Goal: Task Accomplishment & Management: Complete application form

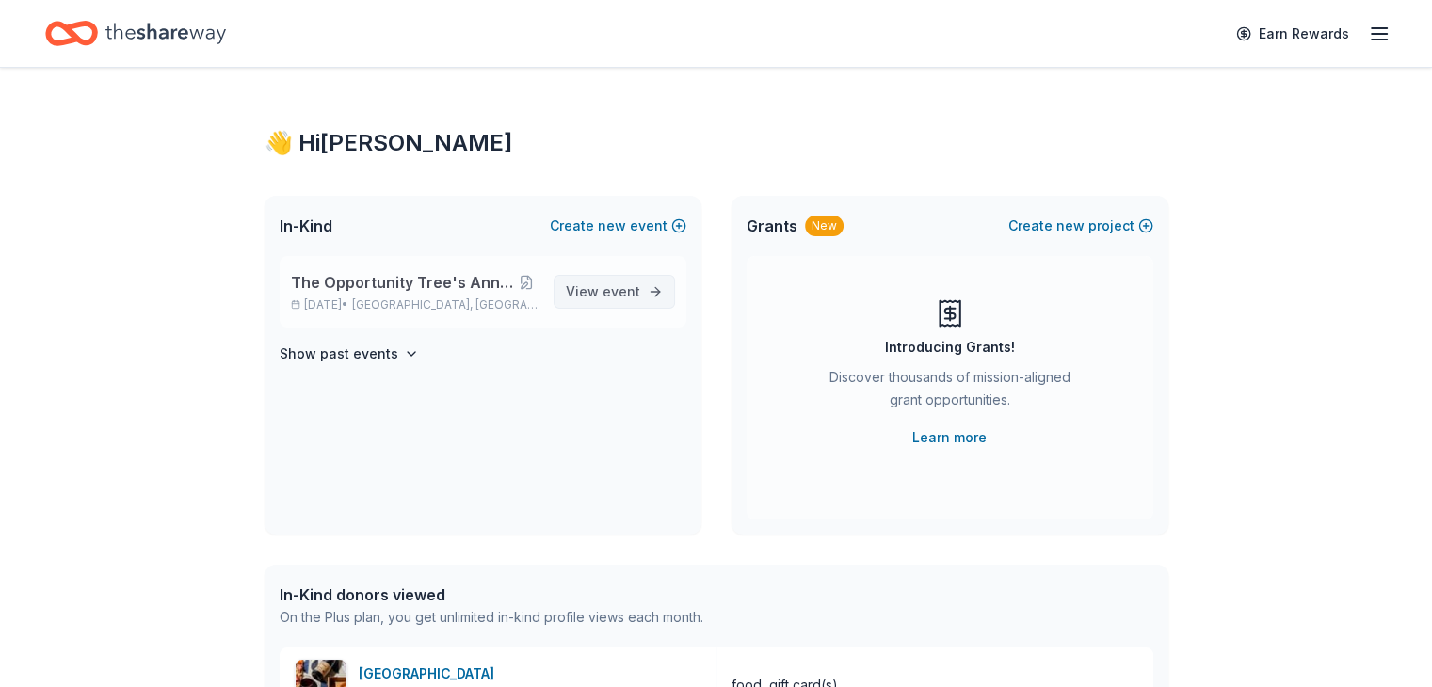
click at [647, 289] on link "View event" at bounding box center [613, 292] width 121 height 34
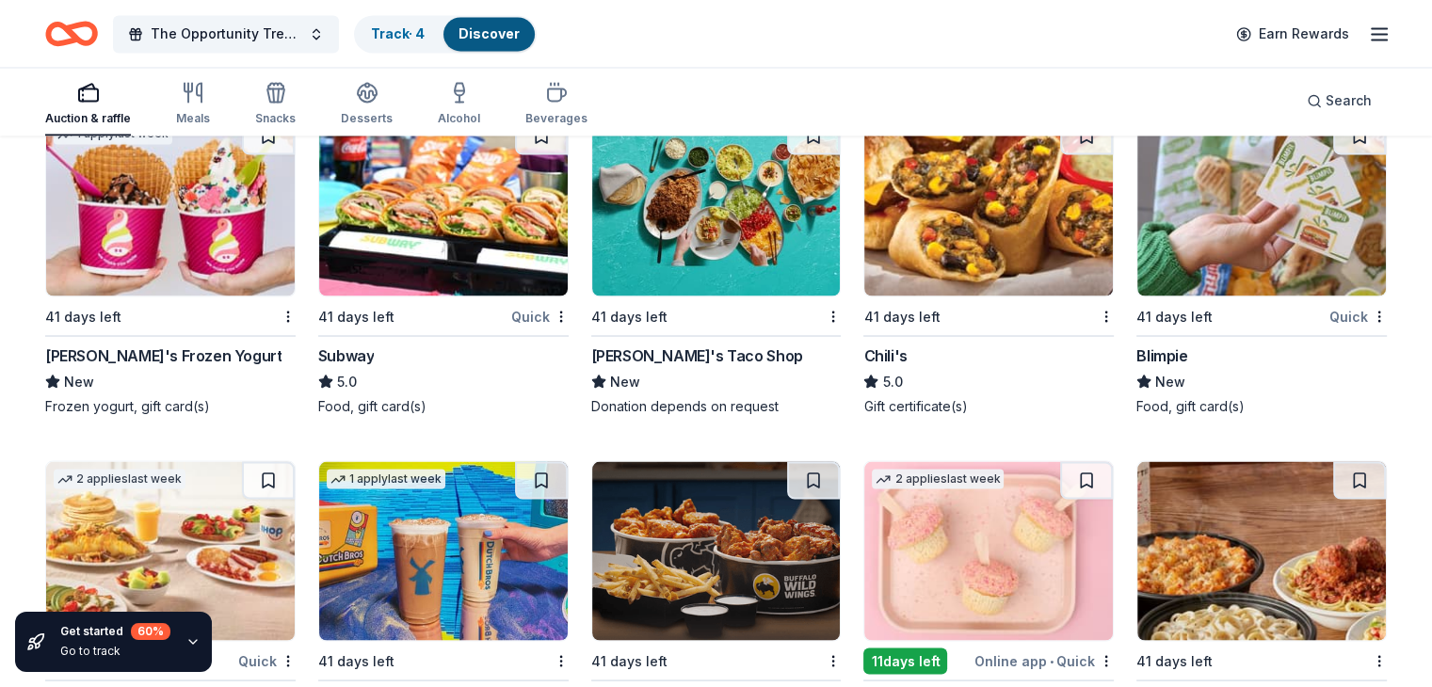
scroll to position [10888, 0]
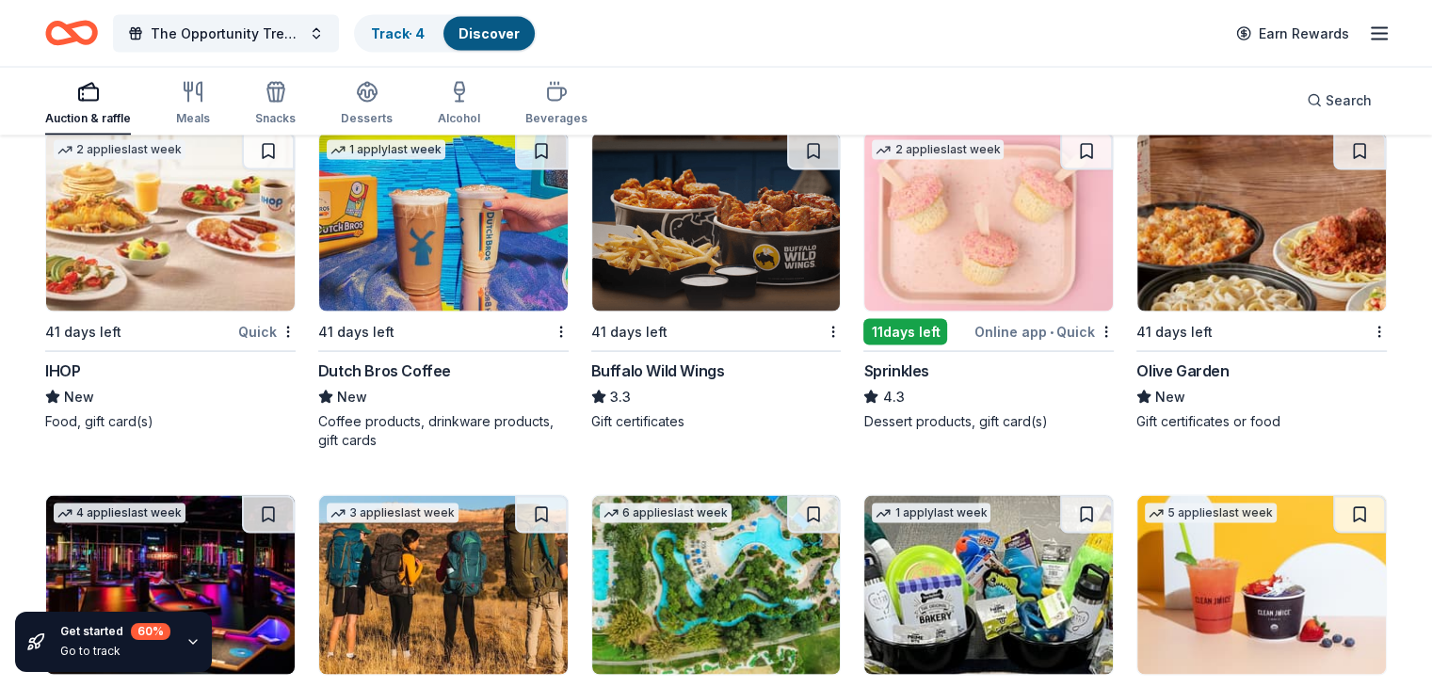
click at [881, 381] on div "Sprinkles" at bounding box center [895, 371] width 65 height 23
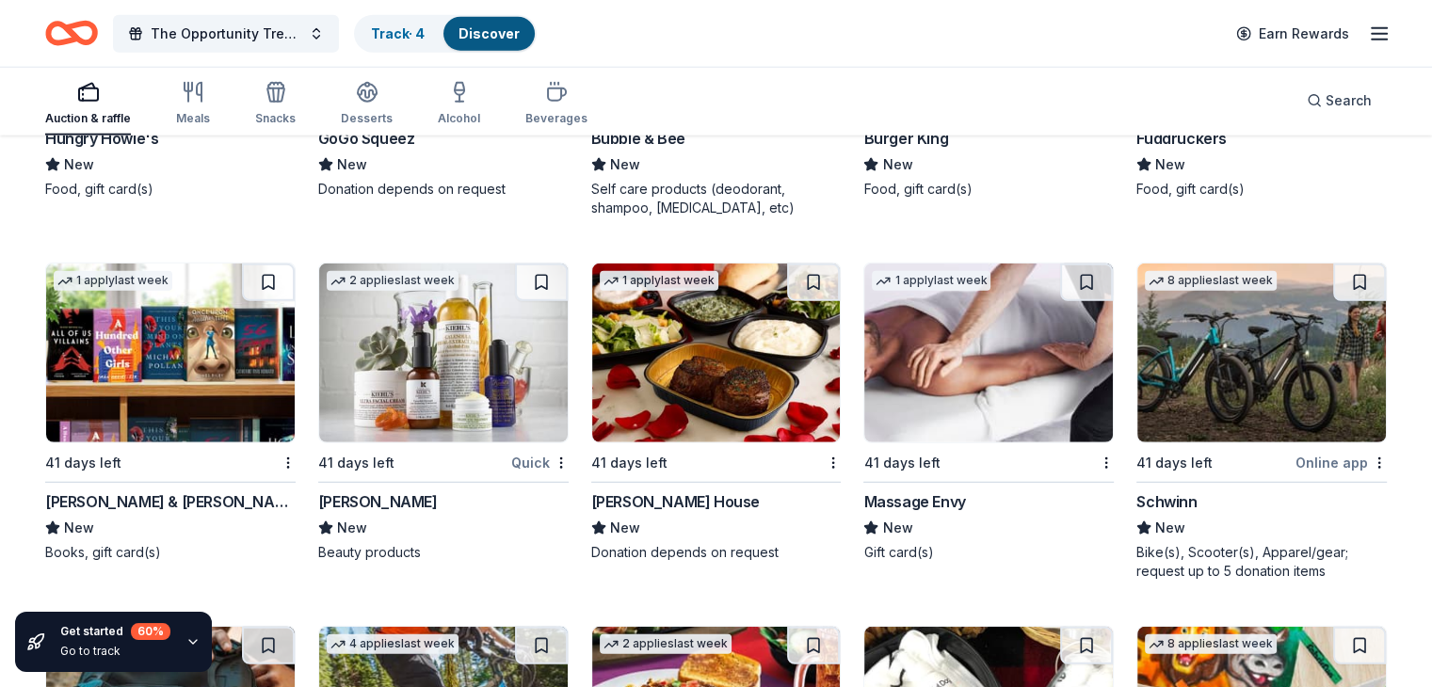
scroll to position [12241, 0]
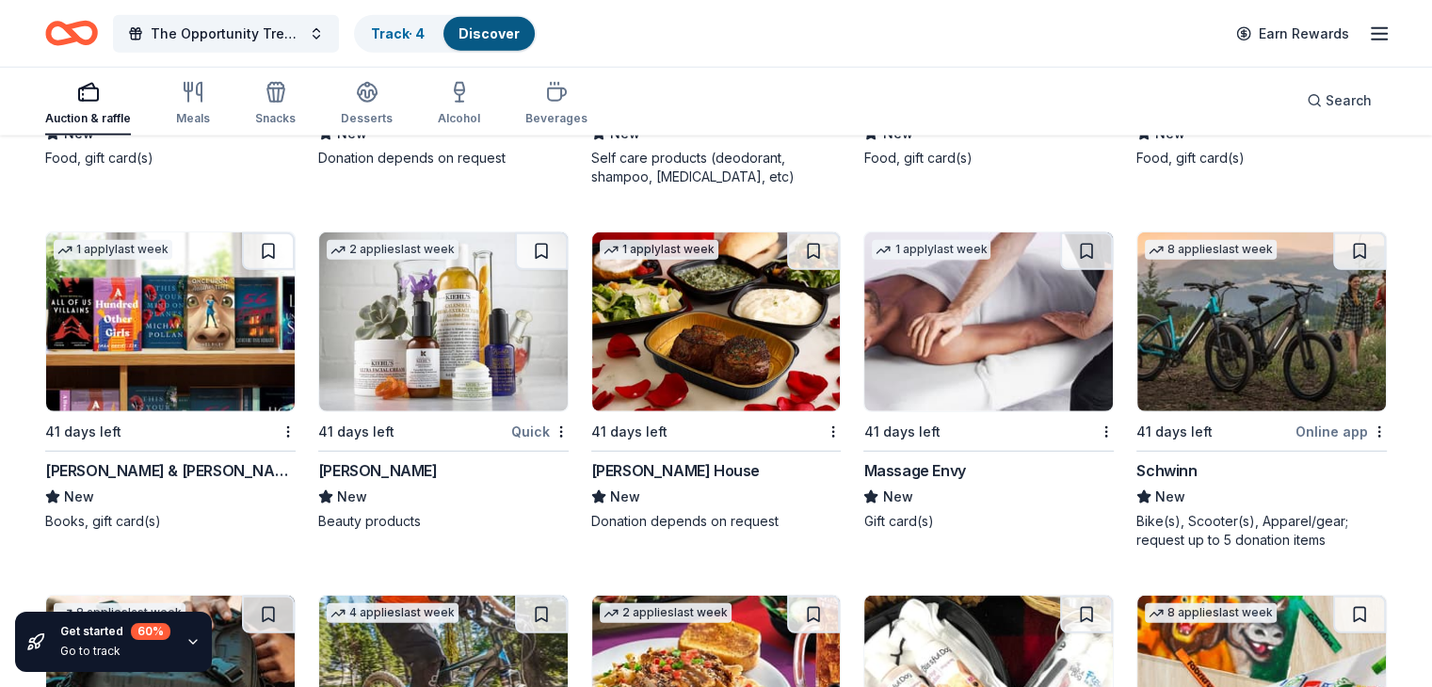
click at [922, 479] on div "Massage Envy" at bounding box center [914, 470] width 102 height 23
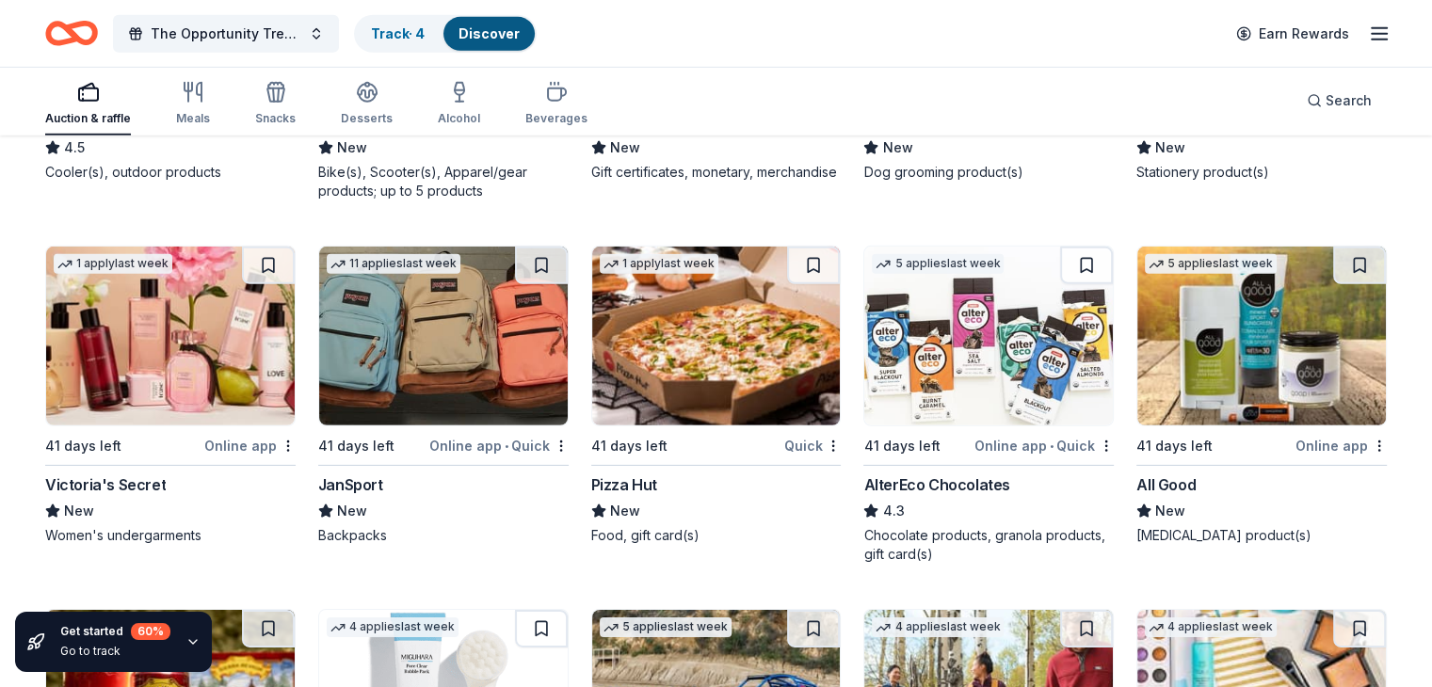
scroll to position [13034, 0]
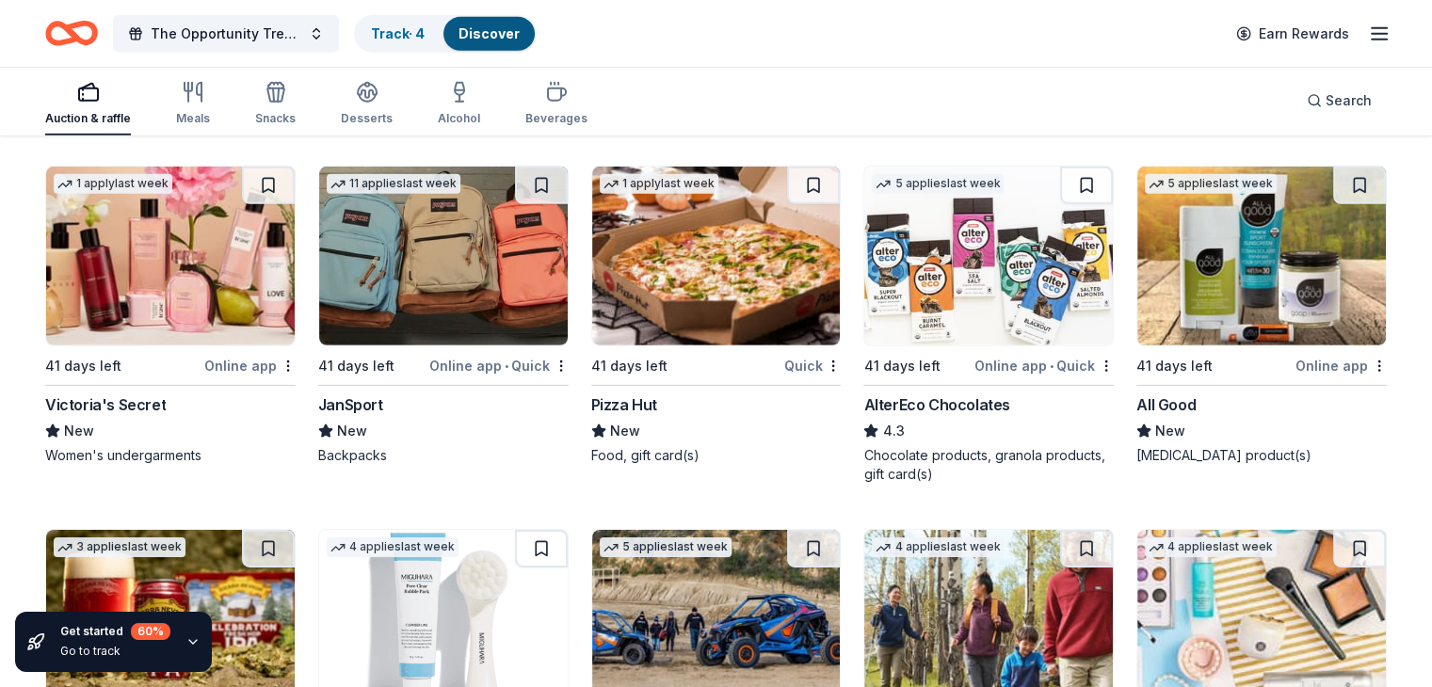
click at [151, 411] on div "Victoria's Secret" at bounding box center [105, 404] width 120 height 23
click at [364, 416] on div "JanSport" at bounding box center [350, 404] width 65 height 23
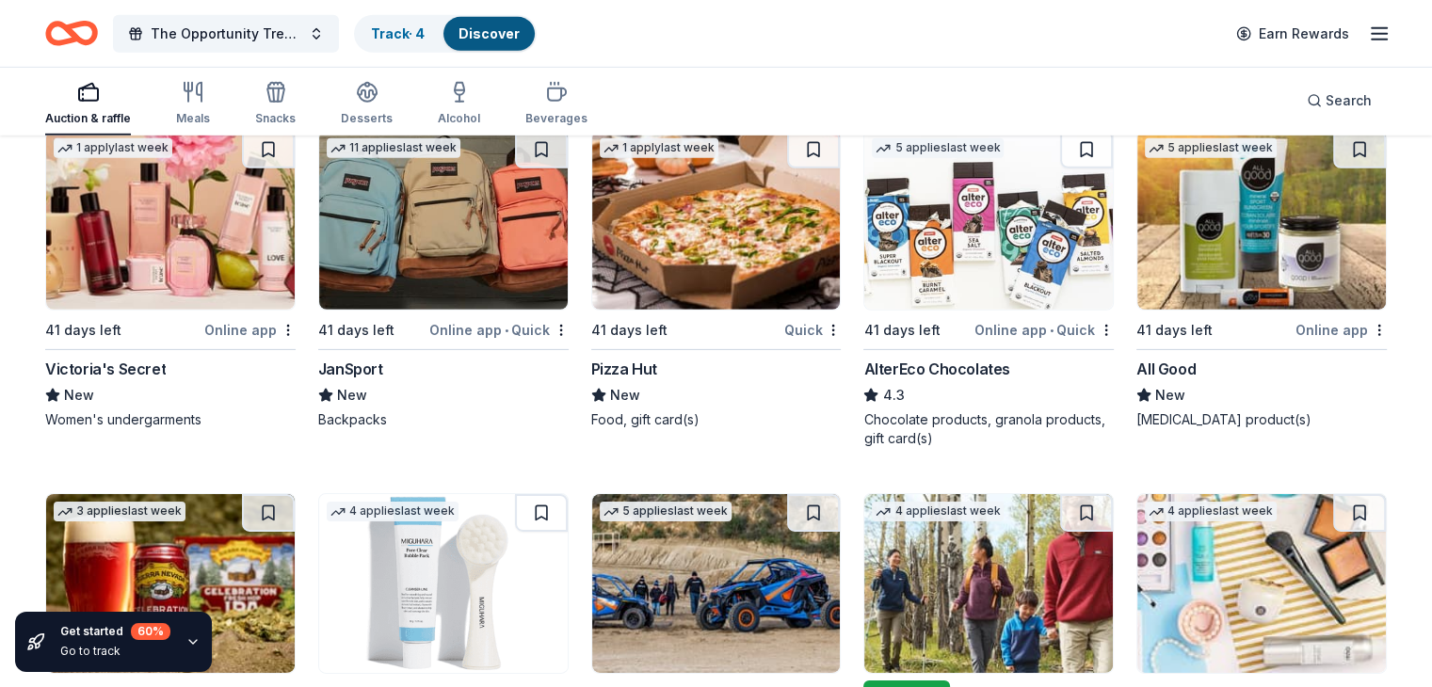
scroll to position [13019, 0]
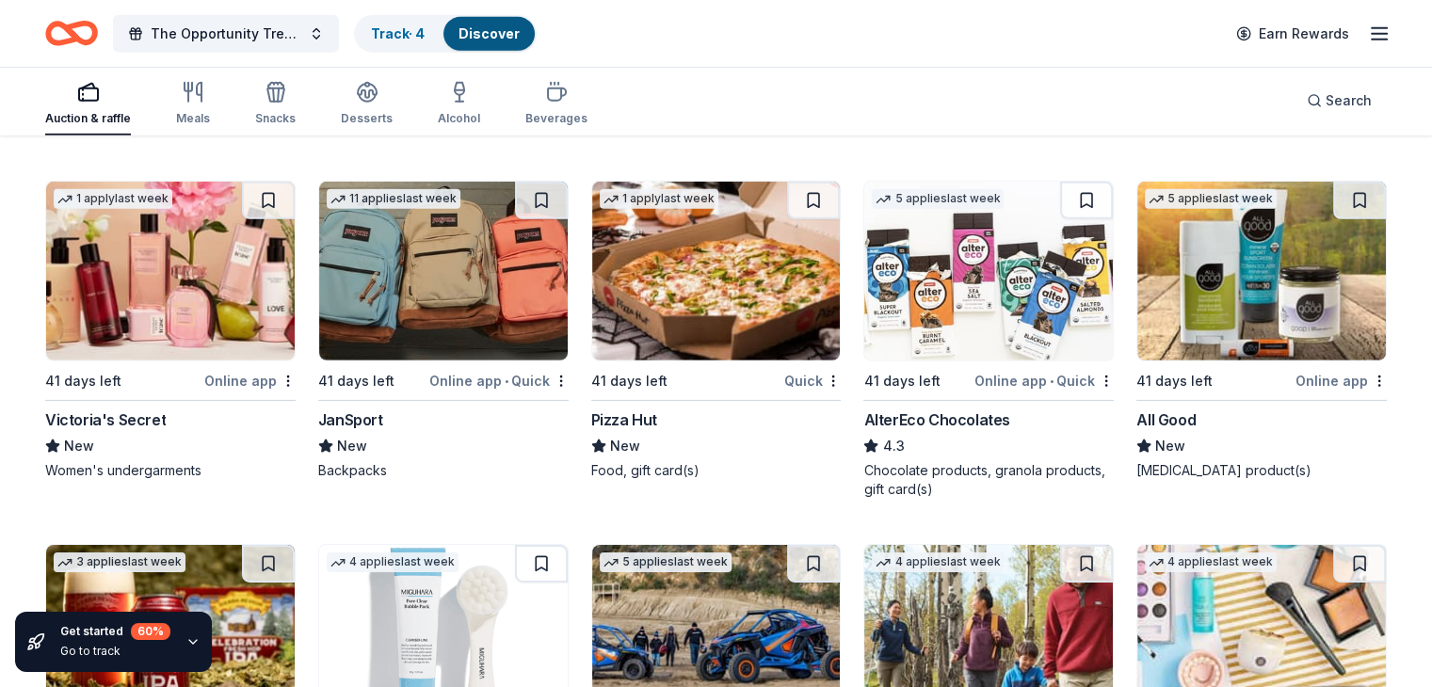
click at [644, 431] on div "Pizza Hut" at bounding box center [624, 419] width 66 height 23
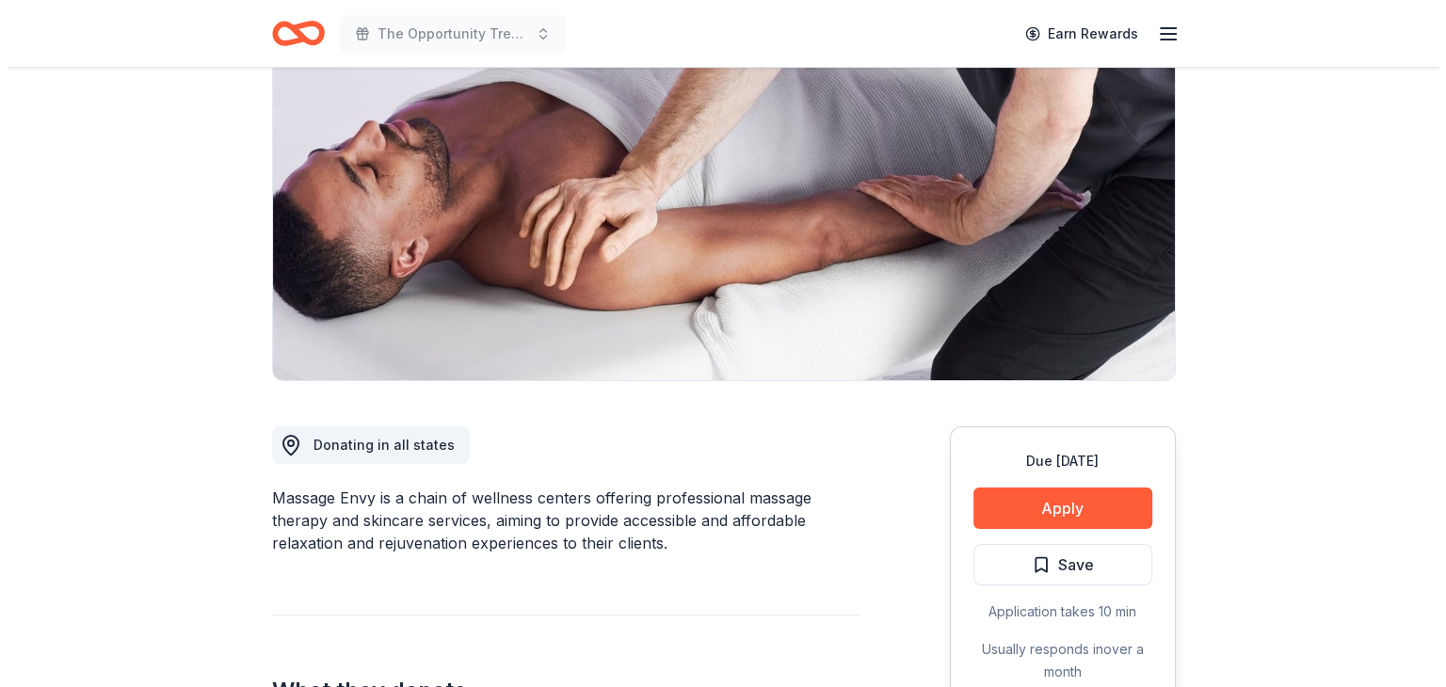
scroll to position [361, 0]
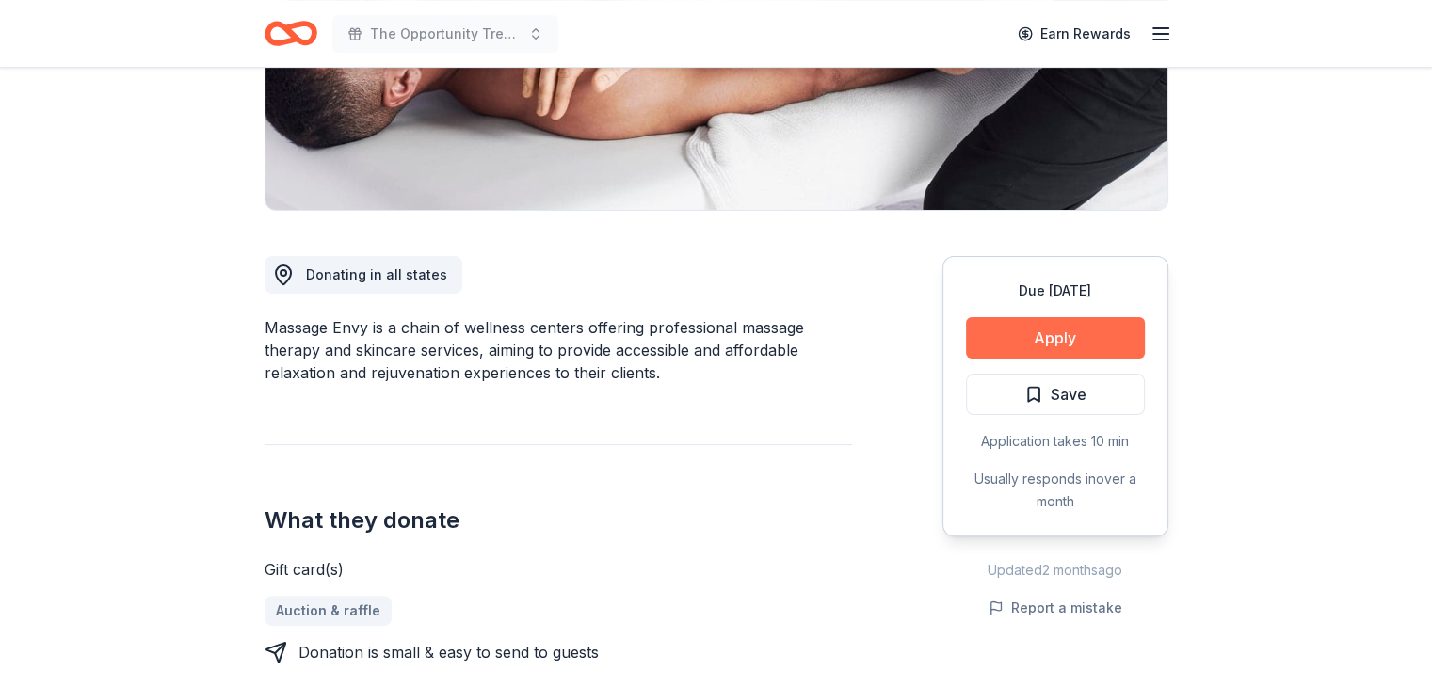
click at [1069, 350] on button "Apply" at bounding box center [1055, 337] width 179 height 41
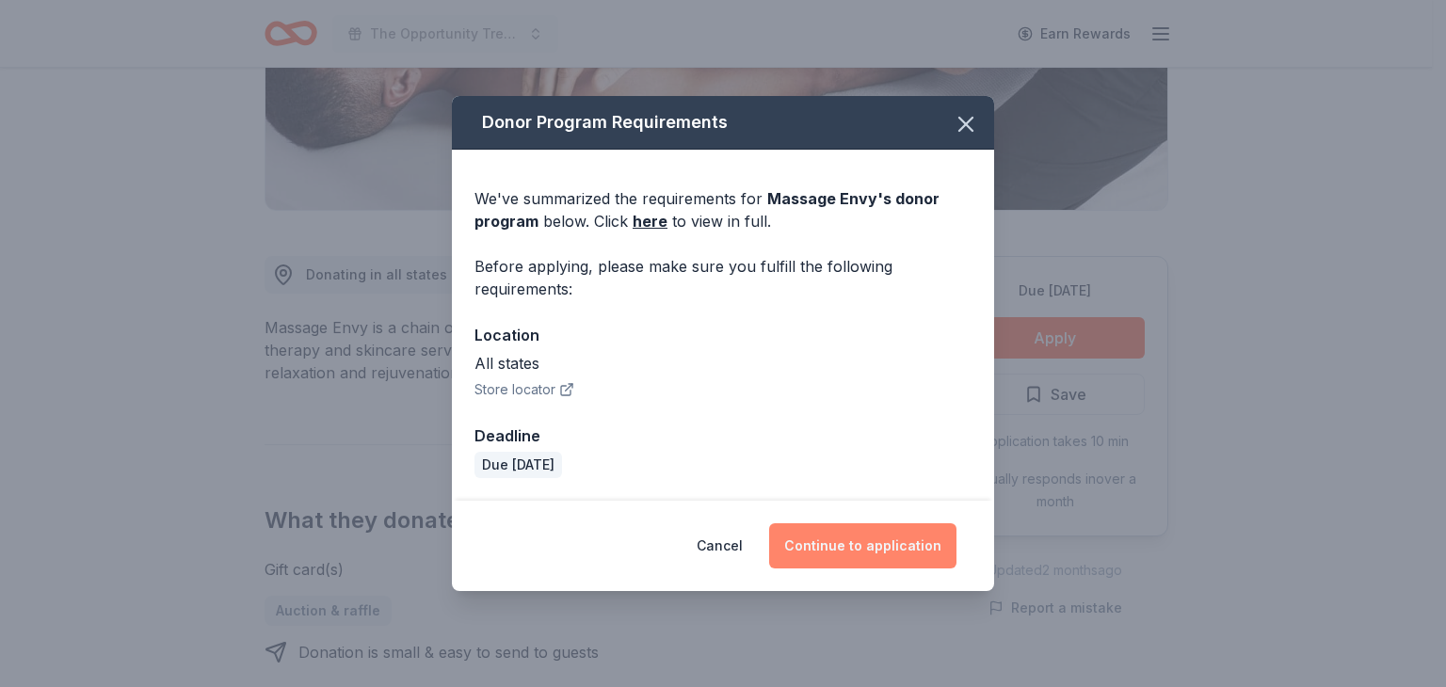
click at [843, 552] on button "Continue to application" at bounding box center [862, 545] width 187 height 45
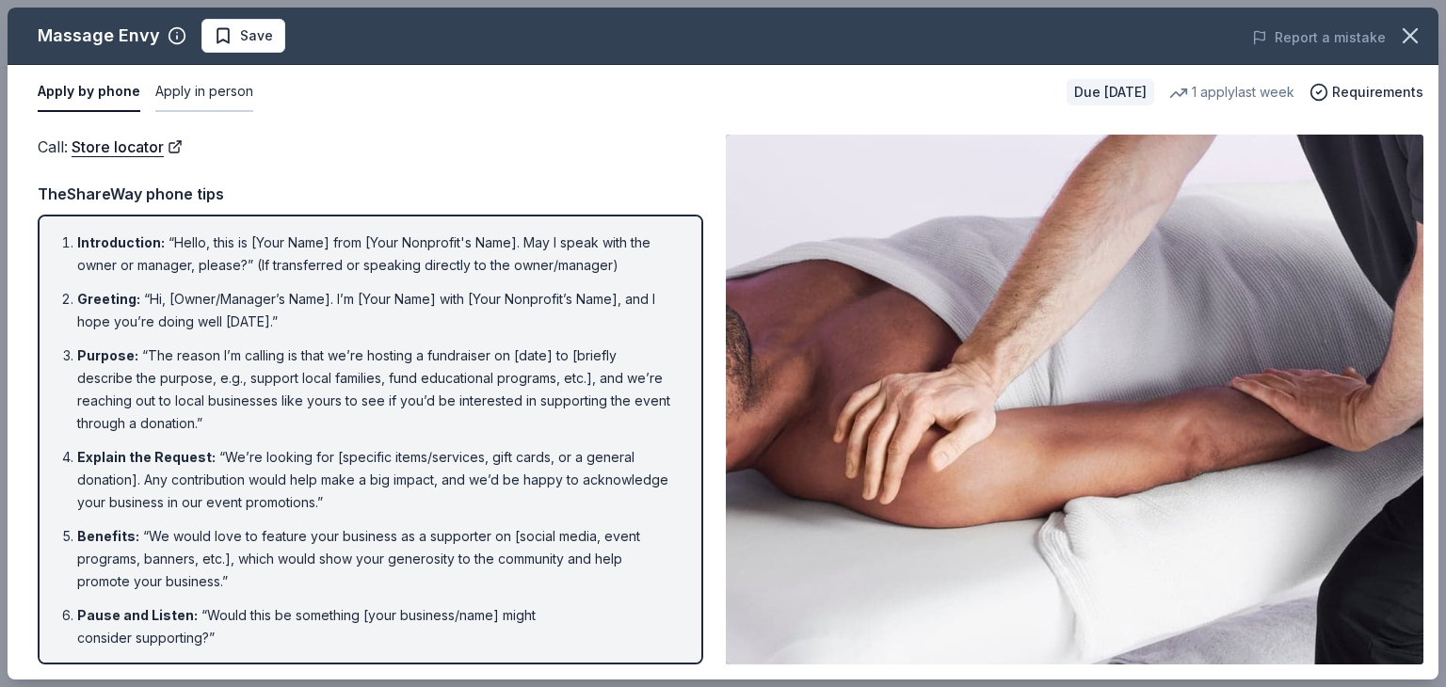
click at [203, 89] on button "Apply in person" at bounding box center [204, 92] width 98 height 40
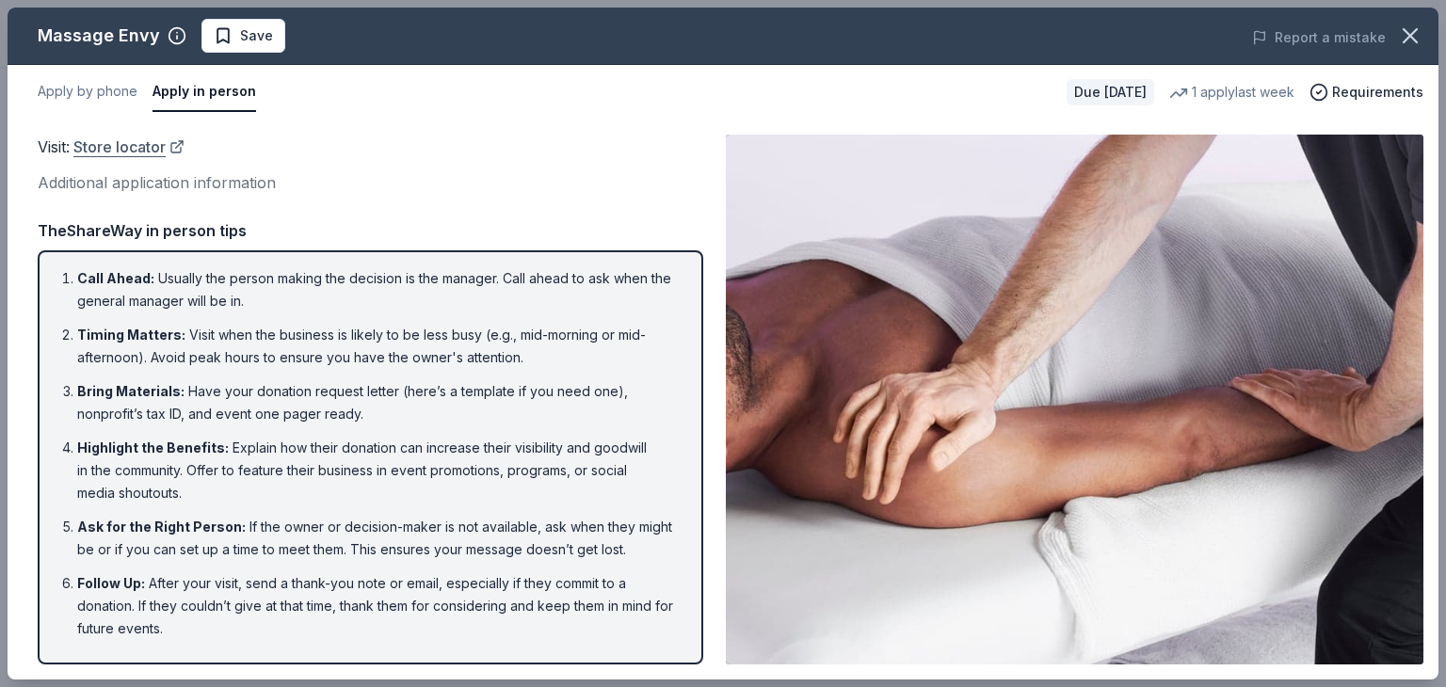
click at [128, 142] on link "Store locator" at bounding box center [128, 147] width 111 height 24
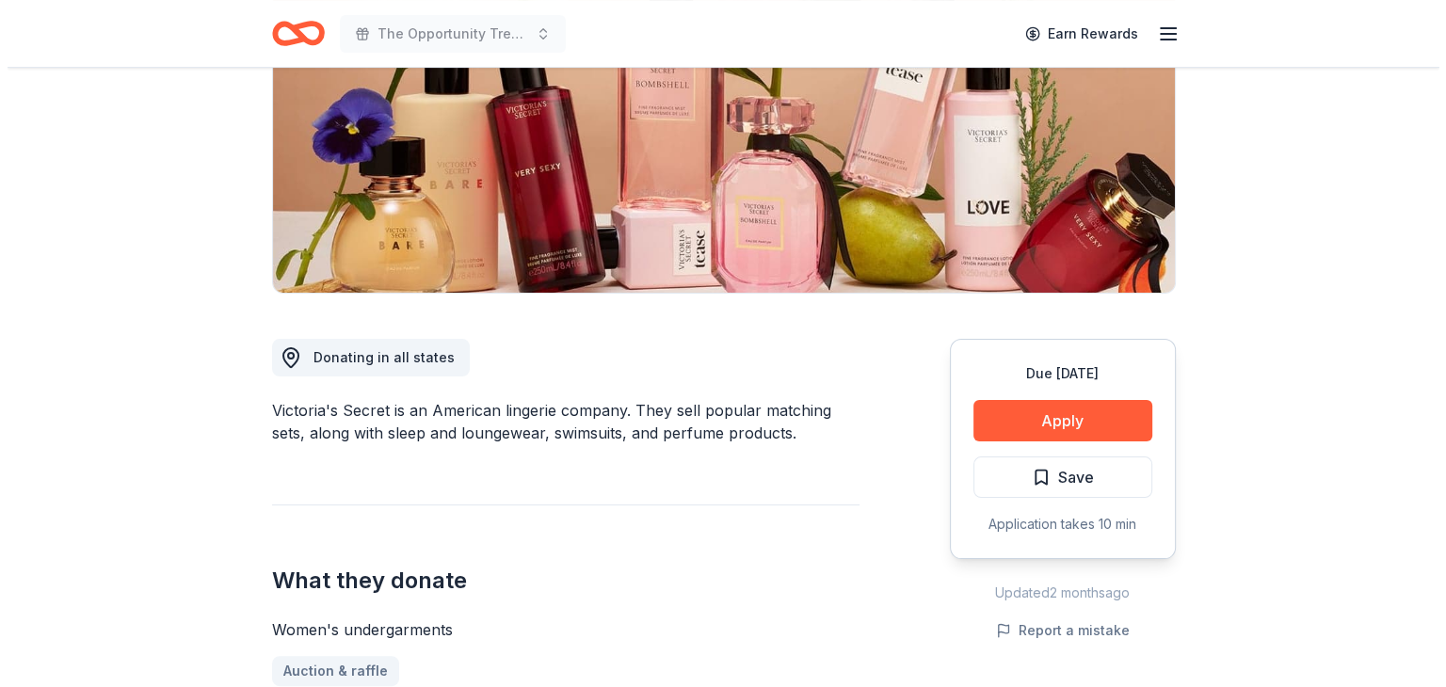
scroll to position [300, 0]
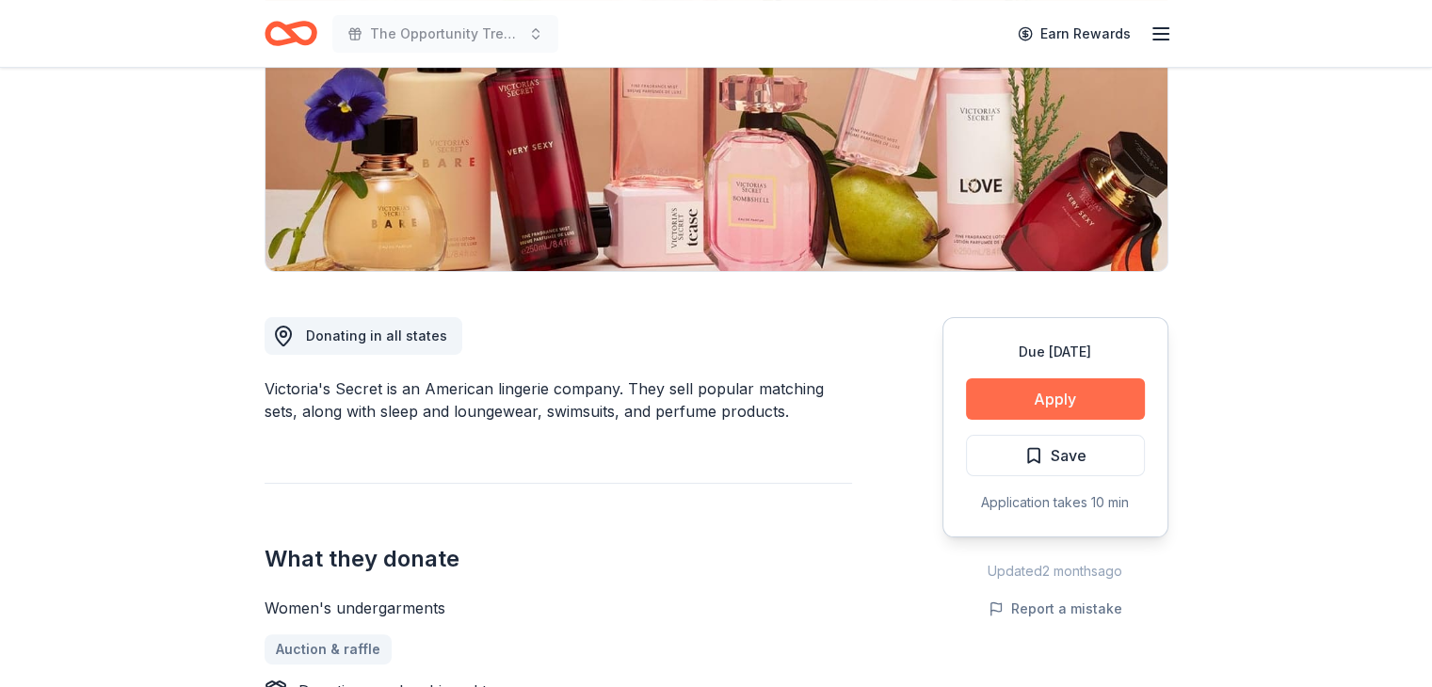
click at [1028, 414] on button "Apply" at bounding box center [1055, 398] width 179 height 41
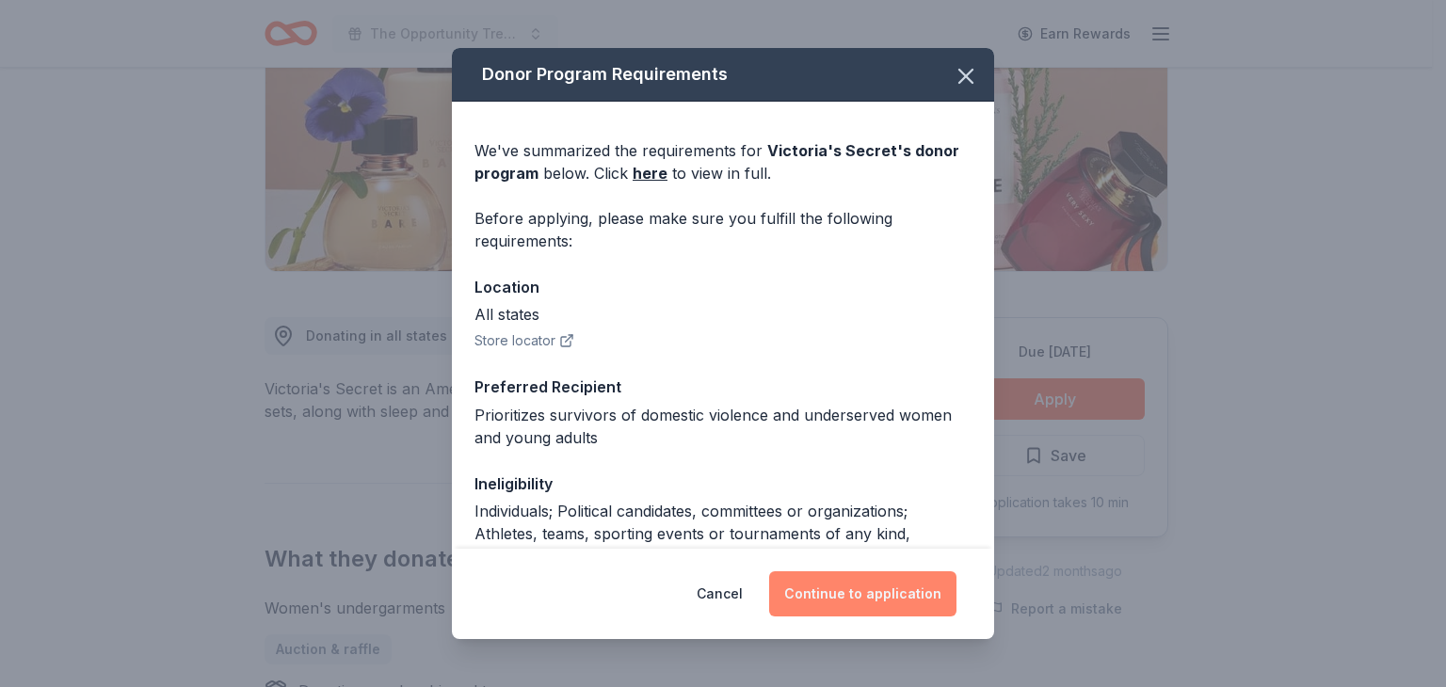
click at [859, 596] on button "Continue to application" at bounding box center [862, 593] width 187 height 45
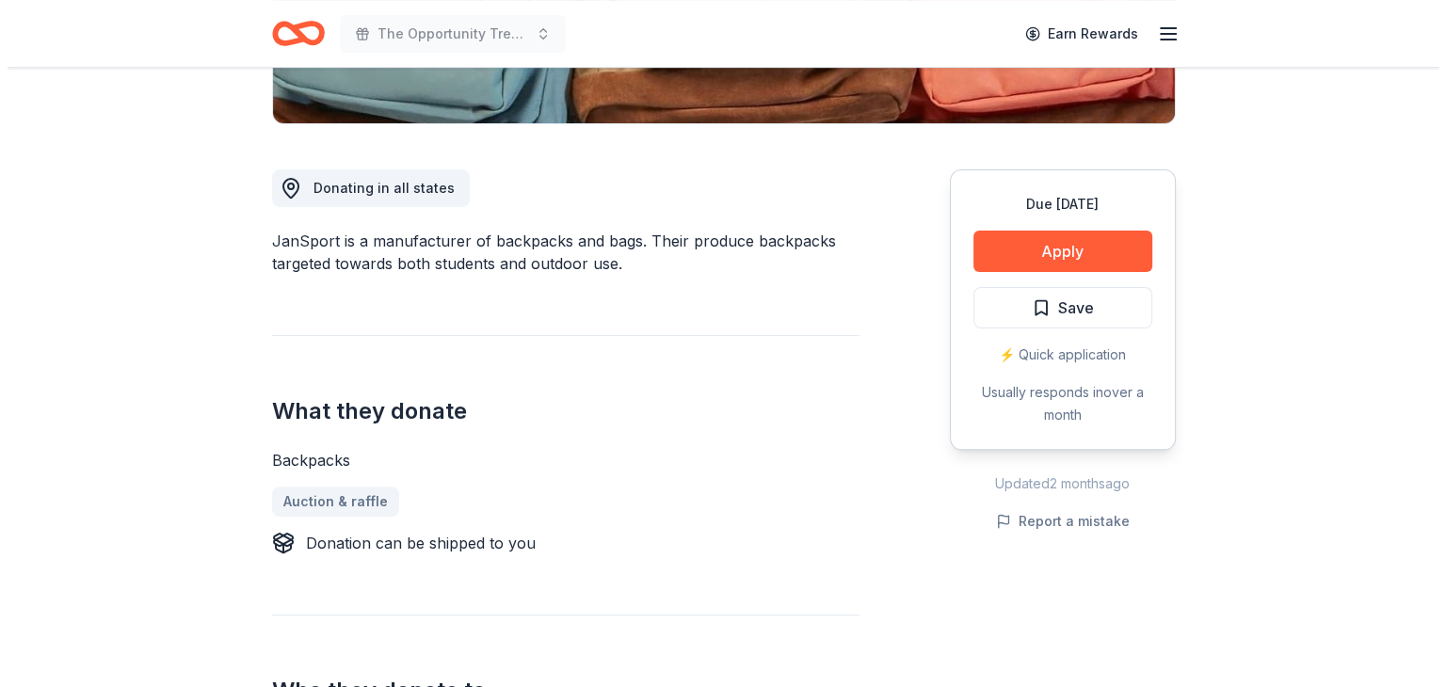
scroll to position [495, 0]
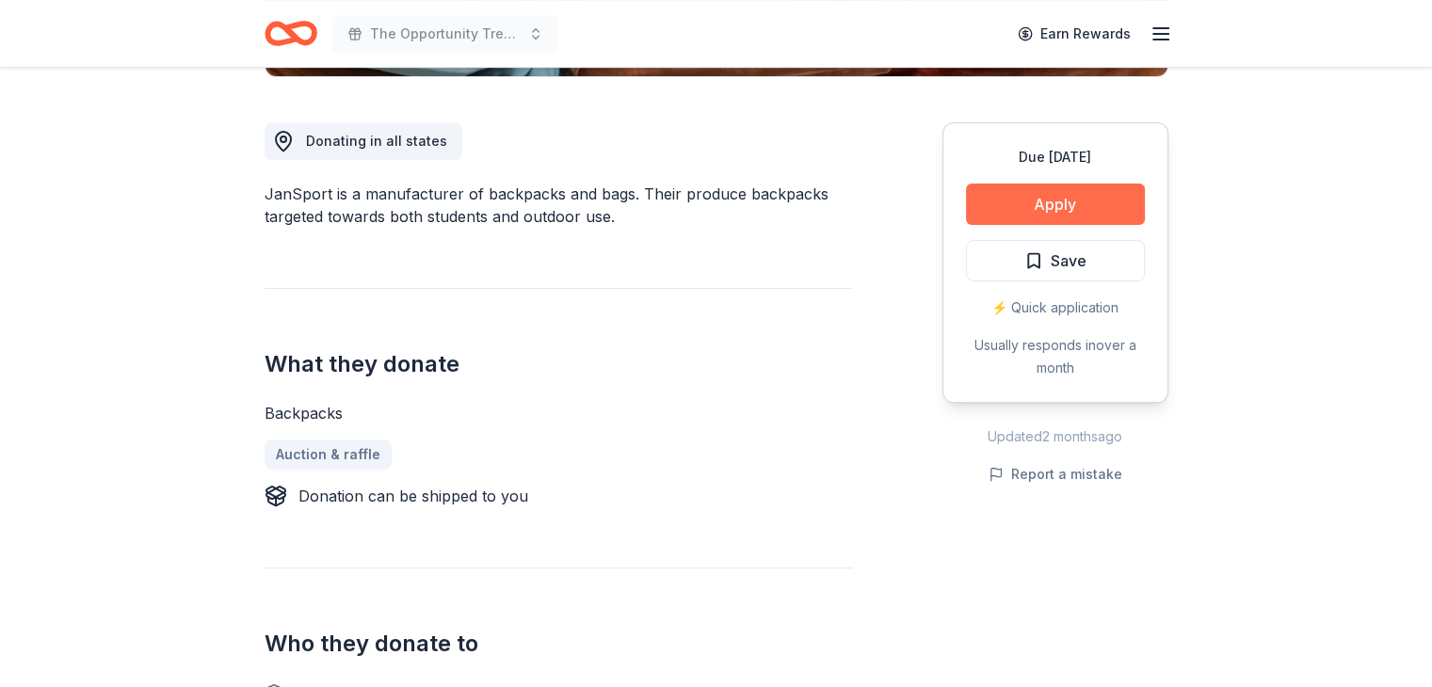
click at [1060, 199] on button "Apply" at bounding box center [1055, 204] width 179 height 41
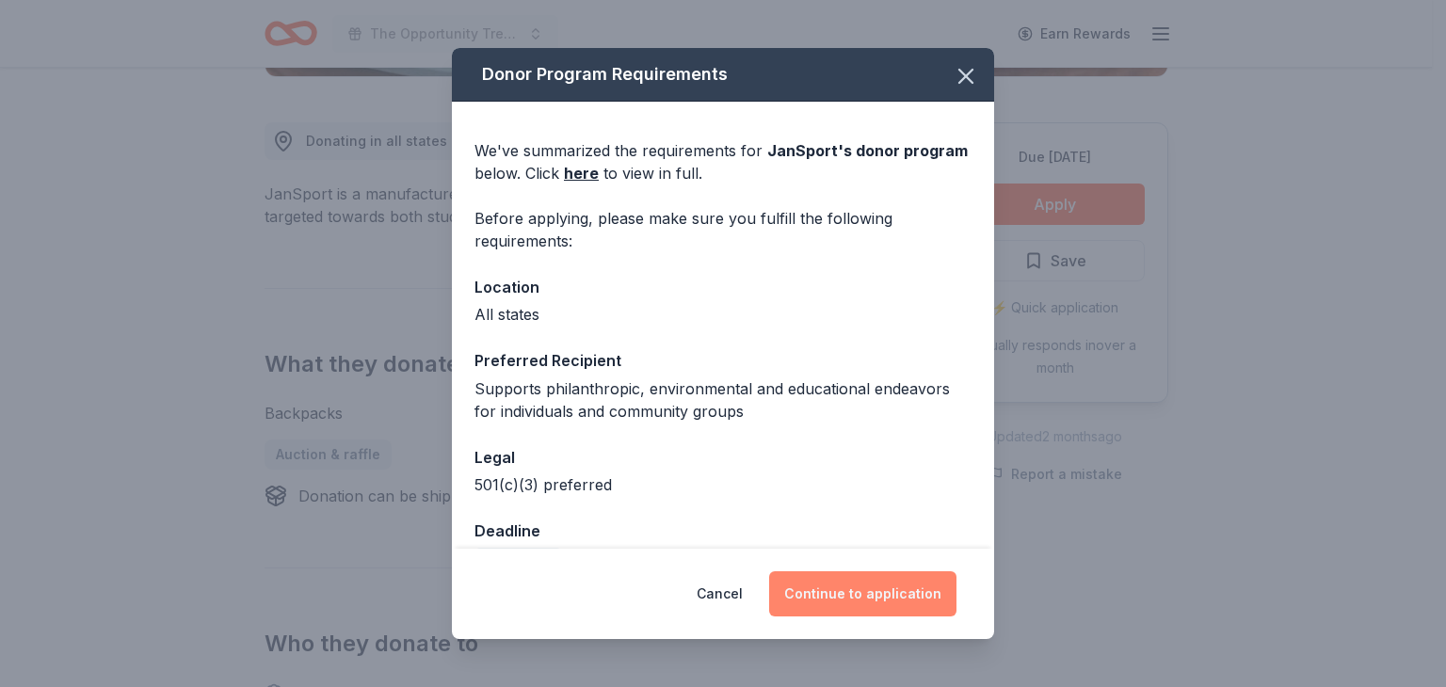
click at [862, 583] on button "Continue to application" at bounding box center [862, 593] width 187 height 45
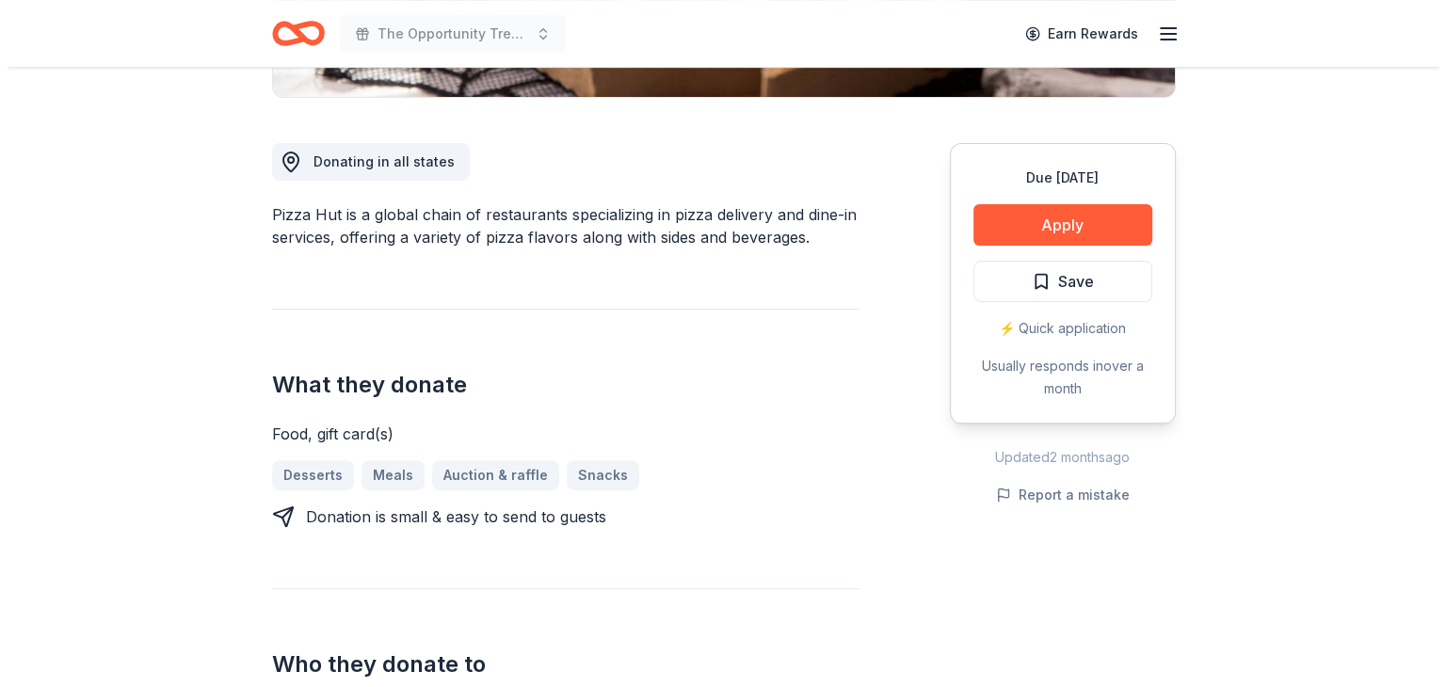
scroll to position [495, 0]
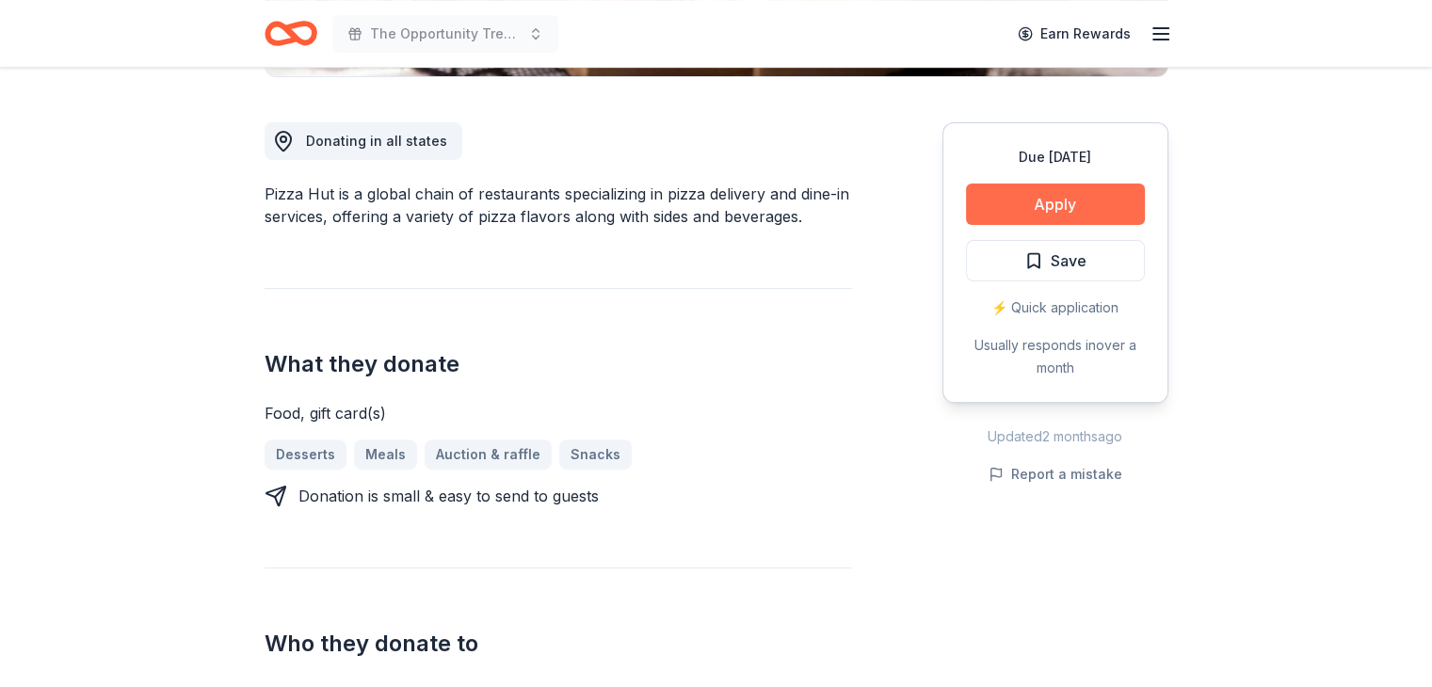
click at [1059, 206] on button "Apply" at bounding box center [1055, 204] width 179 height 41
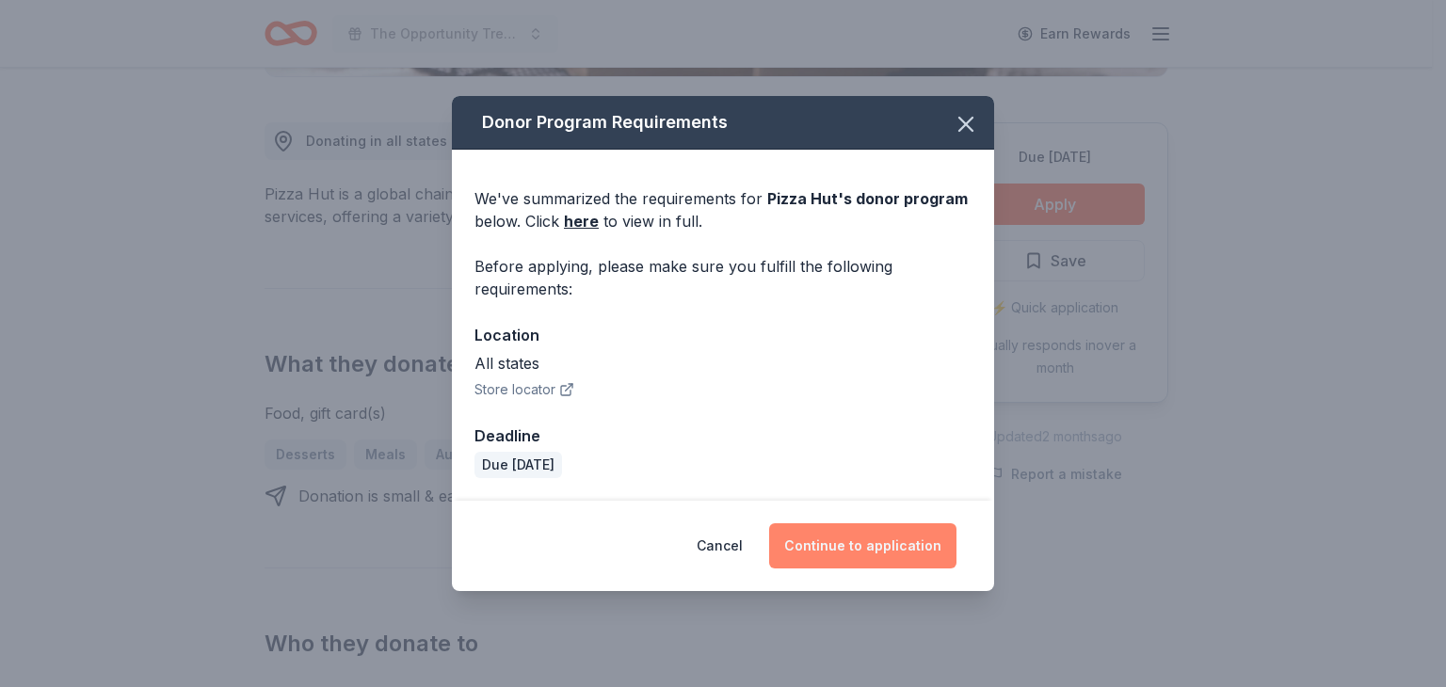
click at [876, 544] on button "Continue to application" at bounding box center [862, 545] width 187 height 45
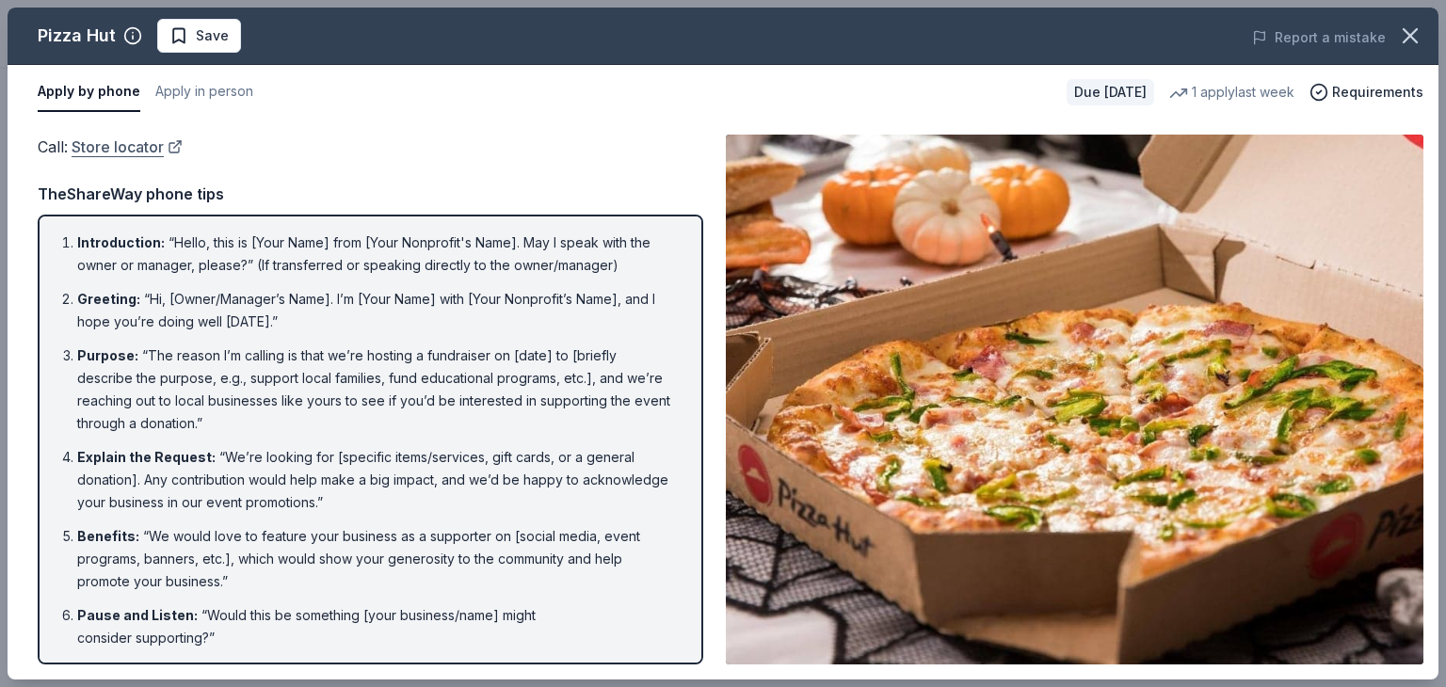
click at [95, 146] on link "Store locator" at bounding box center [127, 147] width 111 height 24
